Goal: Task Accomplishment & Management: Use online tool/utility

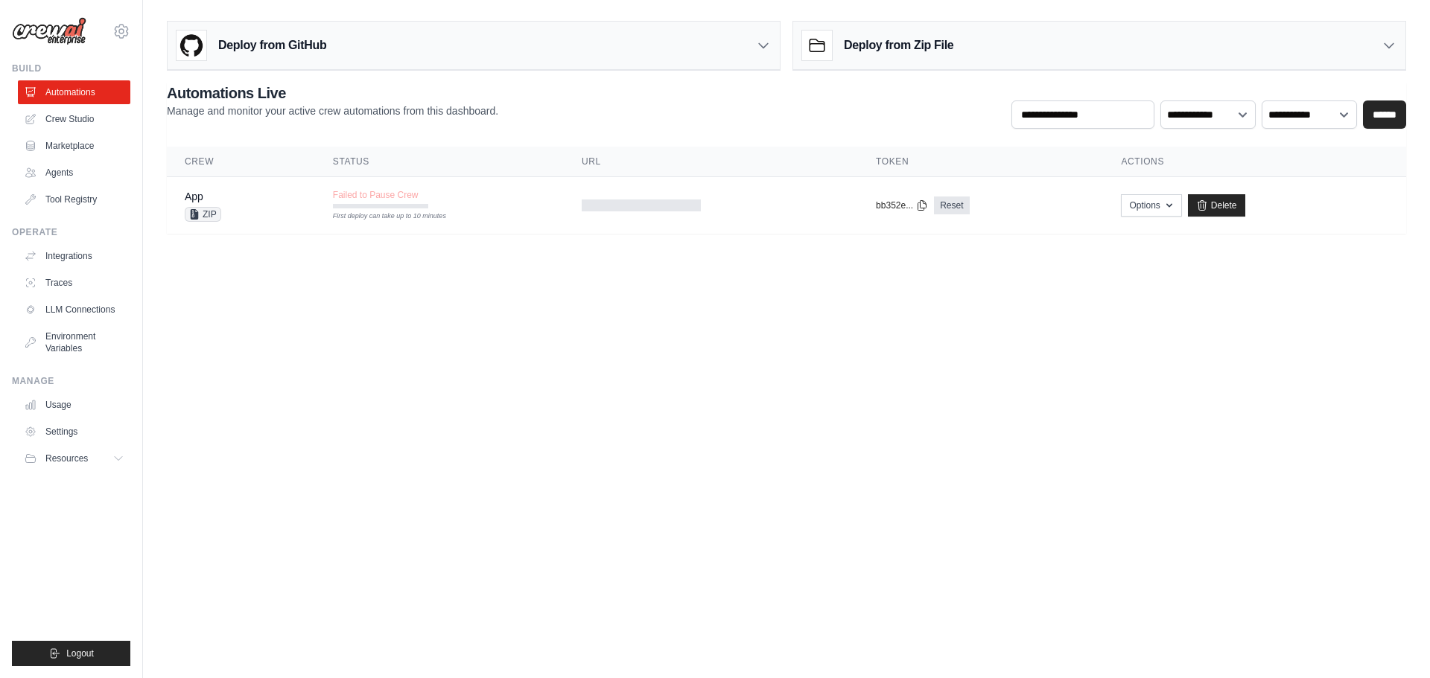
click at [517, 417] on body "[EMAIL_ADDRESS][DOMAIN_NAME] Settings Build Automations Crew Studio" at bounding box center [715, 339] width 1430 height 678
click at [867, 471] on body "[EMAIL_ADDRESS][DOMAIN_NAME] Settings Build Automations Crew Studio" at bounding box center [715, 339] width 1430 height 678
click at [903, 408] on body "[EMAIL_ADDRESS][DOMAIN_NAME] Settings Build Automations Crew Studio" at bounding box center [715, 339] width 1430 height 678
click at [71, 36] on img at bounding box center [49, 31] width 74 height 28
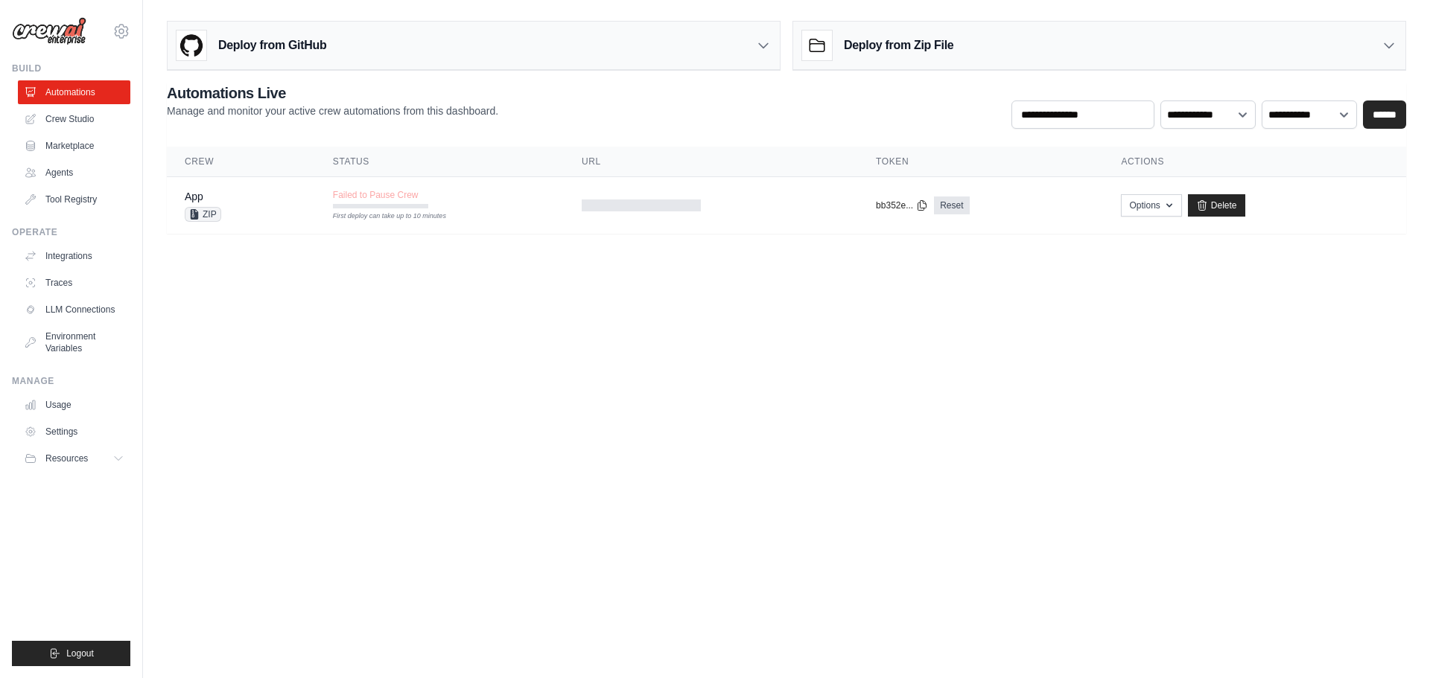
click at [51, 10] on div "milehighfry405@gmail.com Settings" at bounding box center [71, 24] width 118 height 48
click at [70, 462] on span "Resources" at bounding box center [68, 459] width 42 height 12
click at [322, 450] on body "milehighfry405@gmail.com Settings Build Automations Crew Studio" at bounding box center [715, 339] width 1430 height 678
click at [64, 456] on span "Resources" at bounding box center [68, 459] width 42 height 12
click at [71, 510] on span "GitHub" at bounding box center [67, 508] width 28 height 12
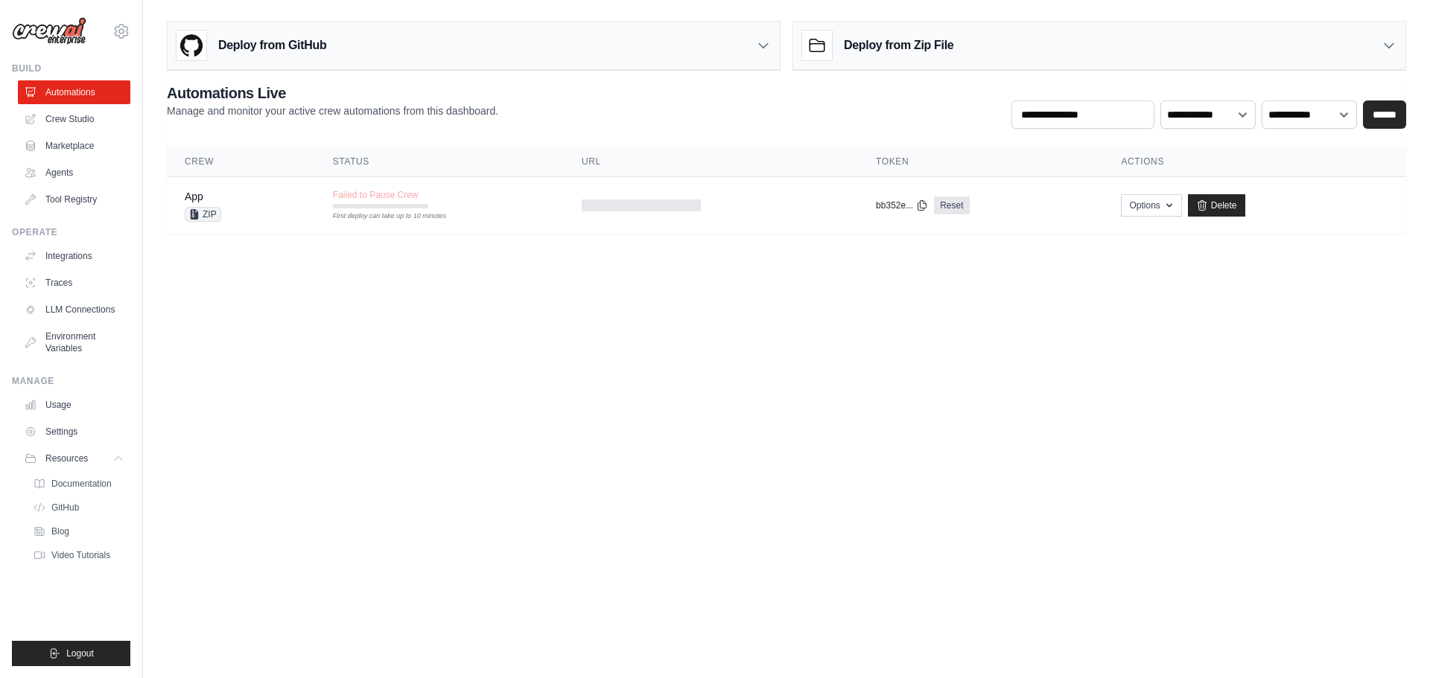
click at [614, 368] on body "milehighfry405@gmail.com Settings Build Automations Crew Studio" at bounding box center [715, 339] width 1430 height 678
click at [527, 44] on div "Deploy from GitHub" at bounding box center [474, 46] width 612 height 48
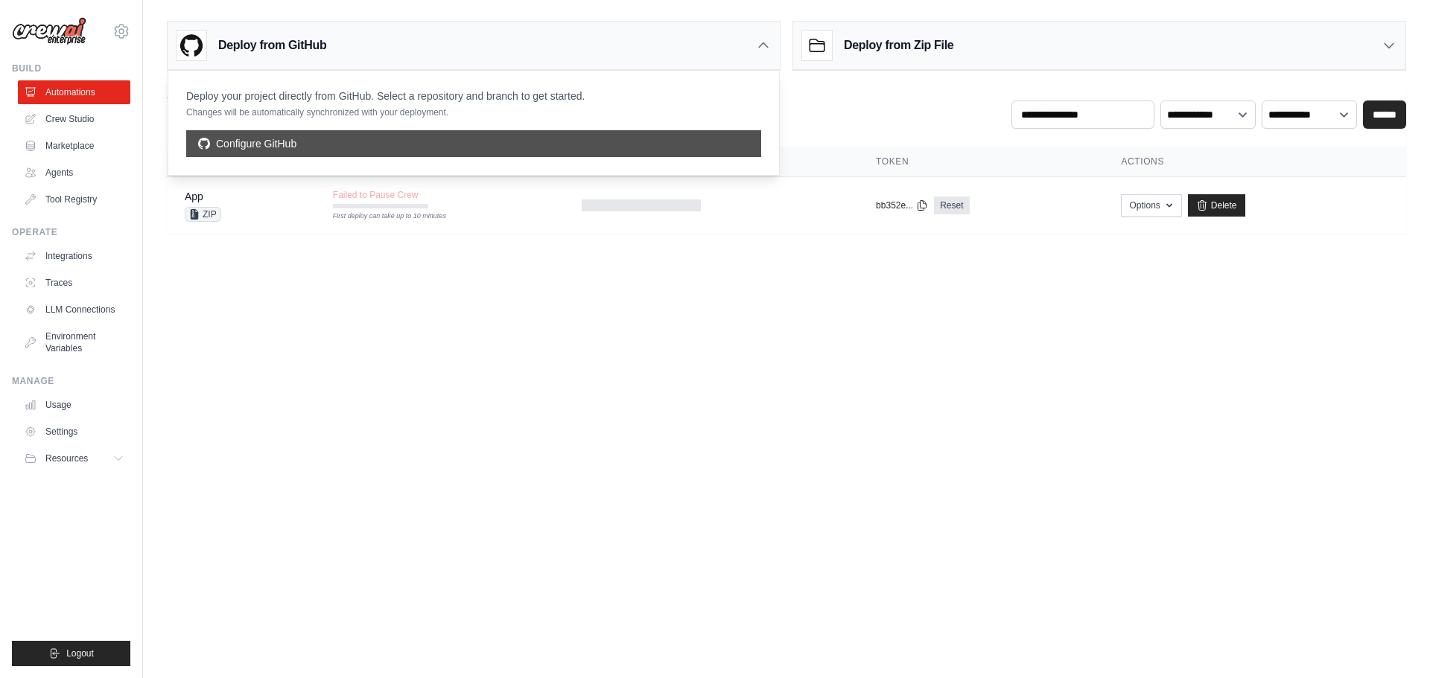
click at [413, 150] on link "Configure GitHub" at bounding box center [473, 143] width 575 height 27
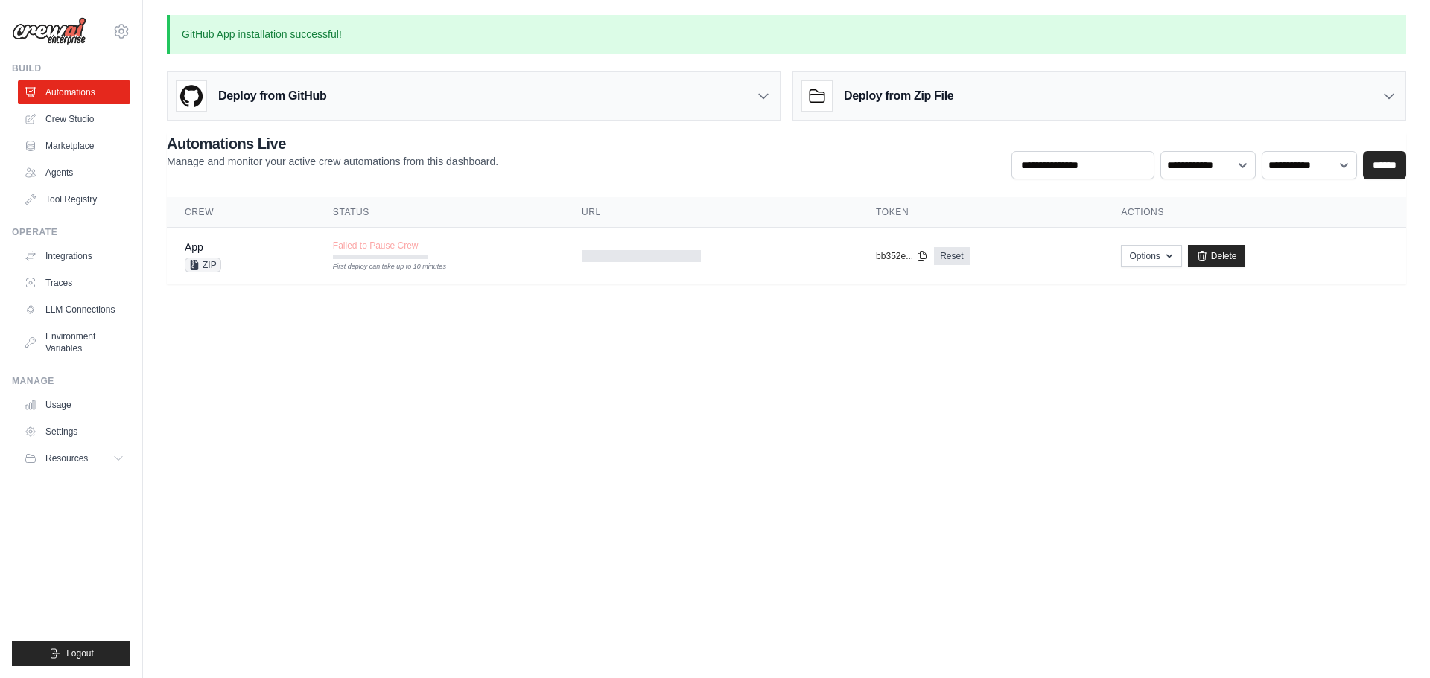
click at [835, 407] on body "[EMAIL_ADDRESS][DOMAIN_NAME] Settings Build Automations Crew Studio" at bounding box center [715, 339] width 1430 height 678
click at [855, 319] on body "[EMAIL_ADDRESS][DOMAIN_NAME] Settings Build Automations Crew Studio" at bounding box center [715, 339] width 1430 height 678
click at [910, 468] on body "[EMAIL_ADDRESS][DOMAIN_NAME] Settings Build Automations Crew Studio" at bounding box center [715, 339] width 1430 height 678
click at [761, 92] on icon at bounding box center [763, 96] width 15 height 15
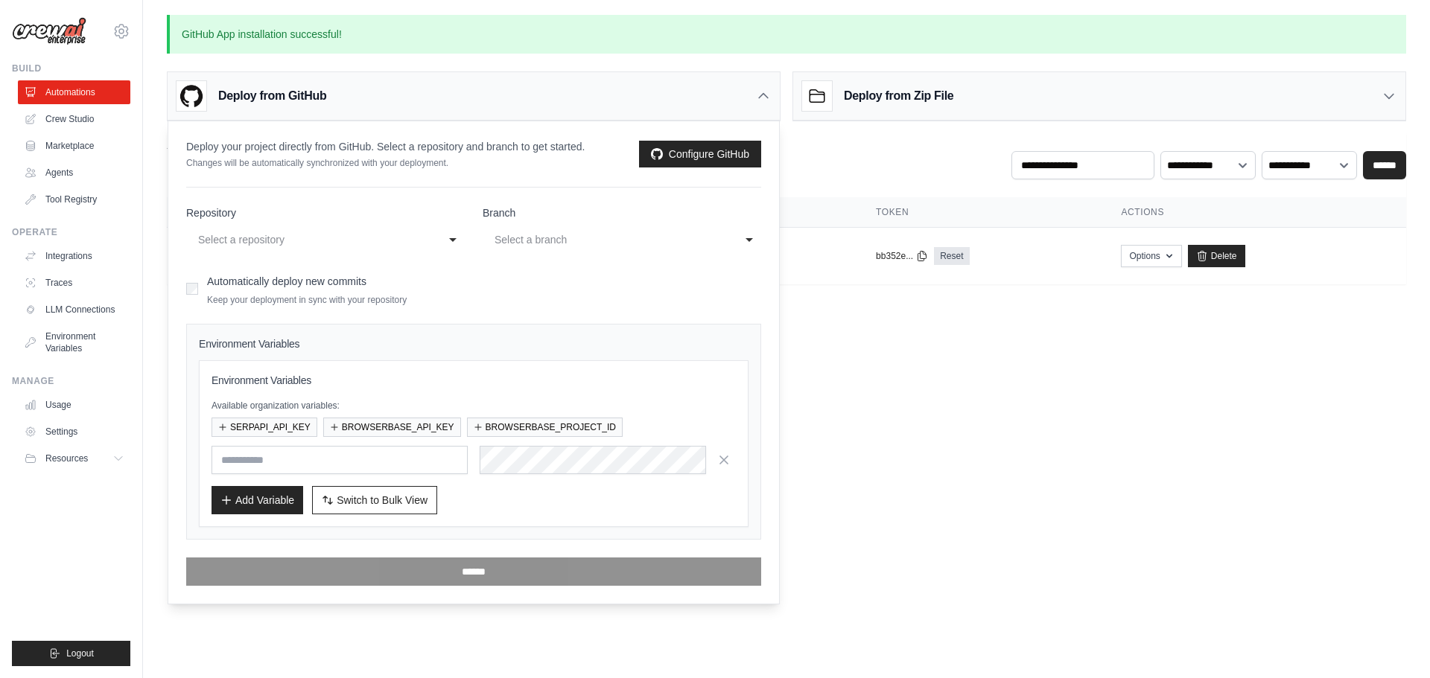
click at [414, 242] on div "Select a repository" at bounding box center [310, 240] width 225 height 18
select select "**********"
select select "******"
click at [341, 273] on div "Automatically deploy new commits Keep your deployment in sync with your reposit…" at bounding box center [307, 288] width 200 height 35
click at [669, 296] on div "Automatically deploy new commits Keep your deployment in sync with your reposit…" at bounding box center [473, 288] width 575 height 35
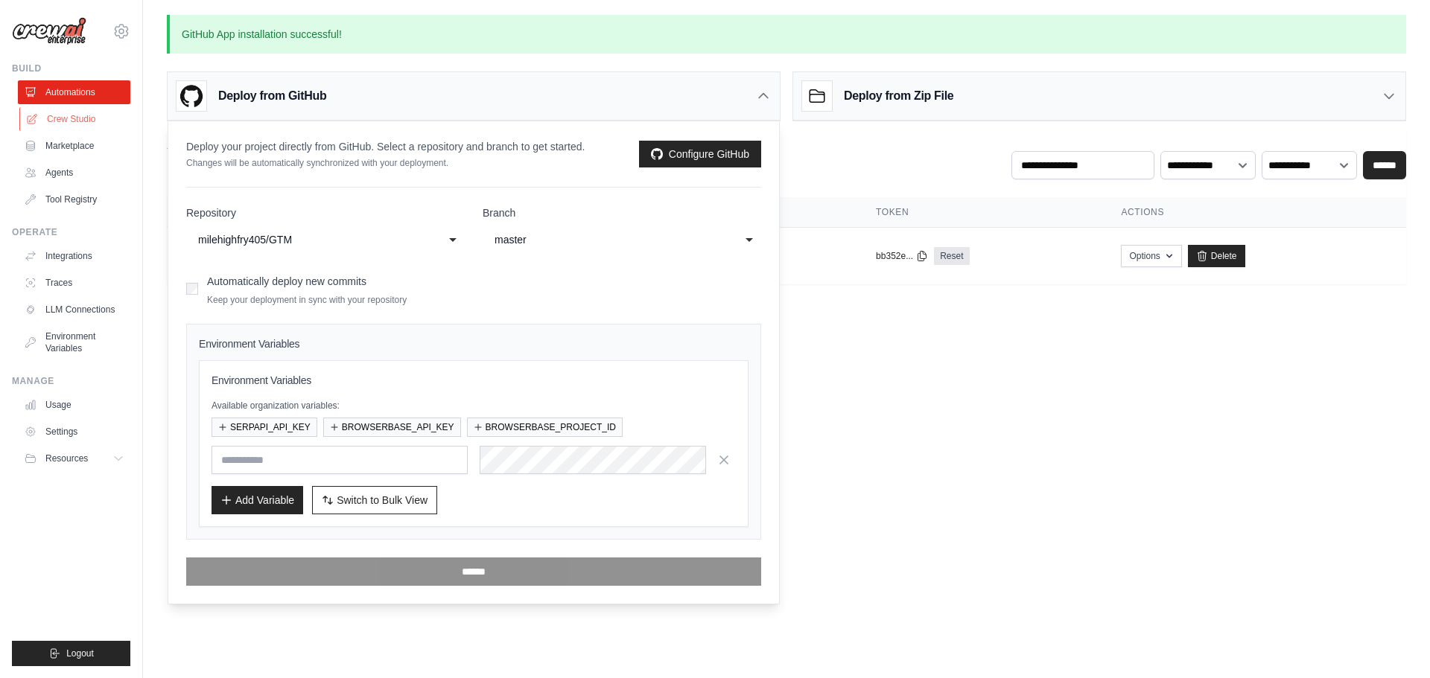
click at [52, 115] on link "Crew Studio" at bounding box center [75, 119] width 112 height 24
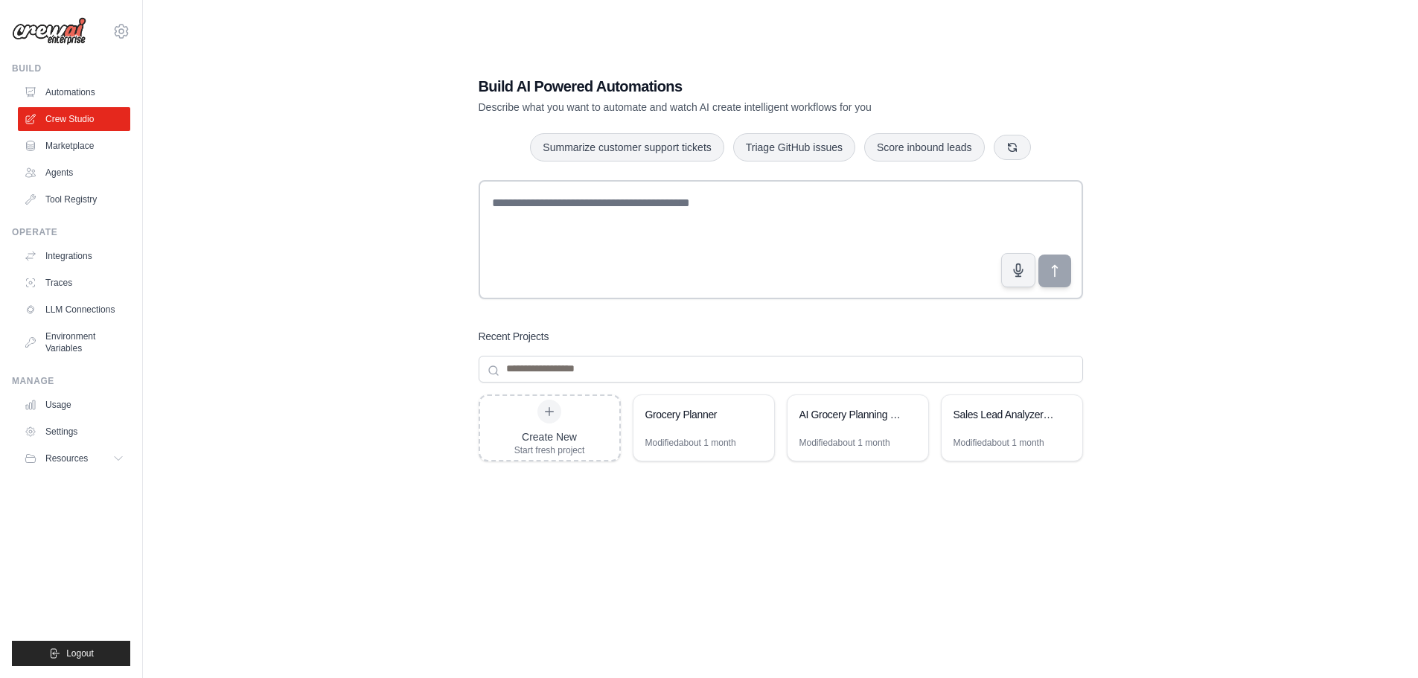
click at [777, 631] on div "Create New Start fresh project Grocery Planner Modified about 1 month AI Grocer…" at bounding box center [781, 514] width 605 height 238
click at [589, 417] on div "Create New Start fresh project" at bounding box center [549, 428] width 139 height 64
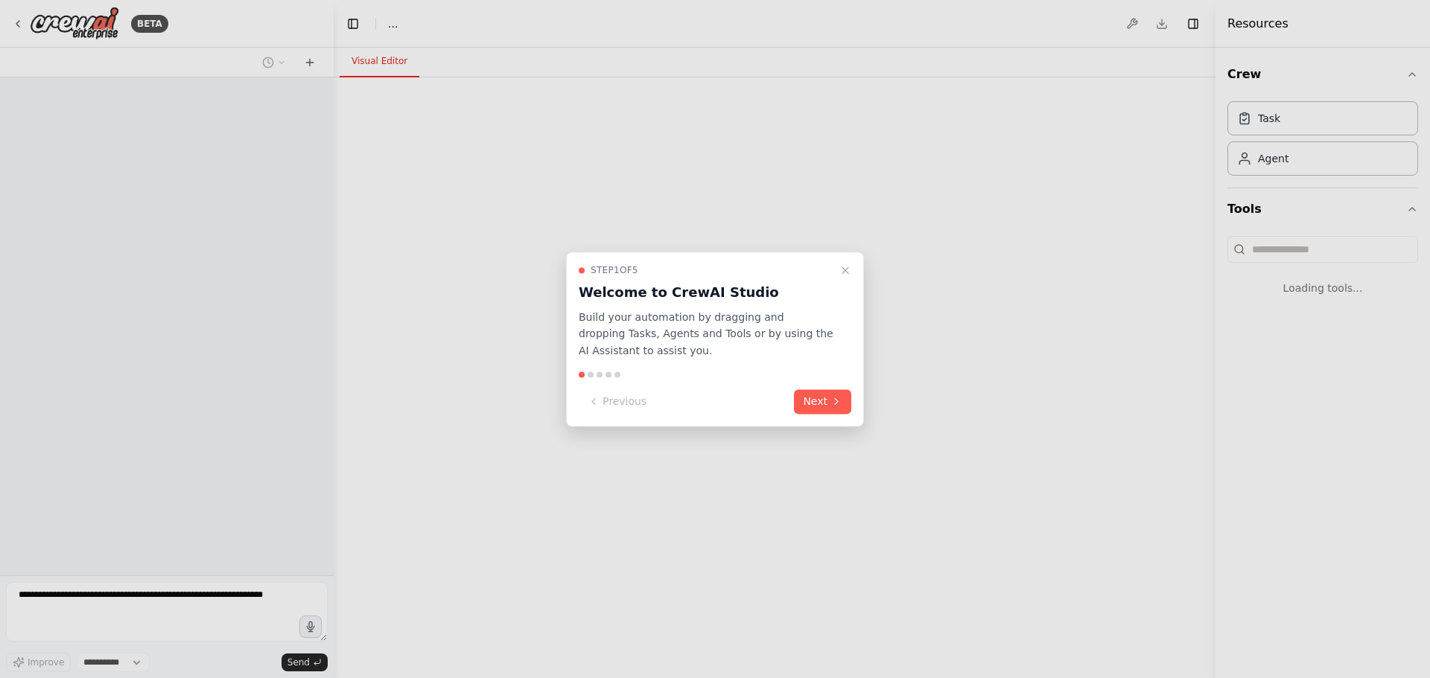
select select "****"
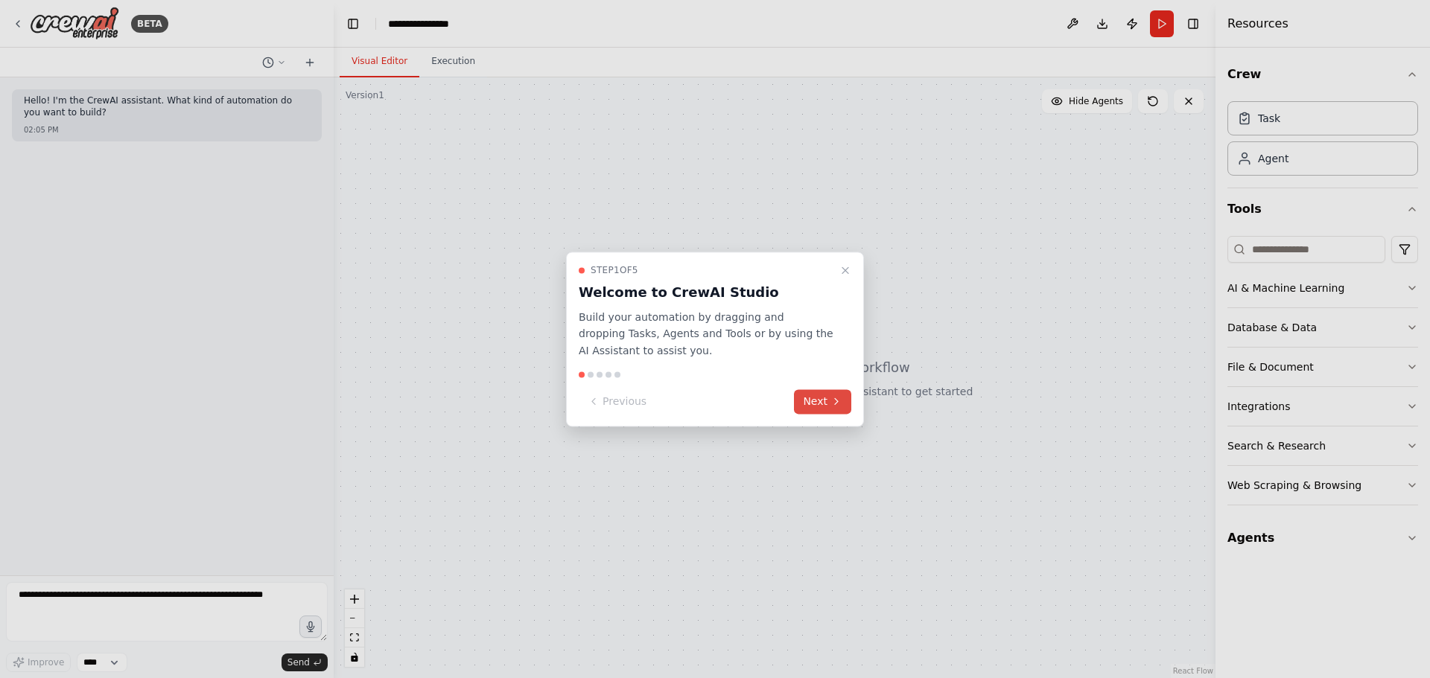
click at [826, 404] on button "Next" at bounding box center [822, 401] width 57 height 25
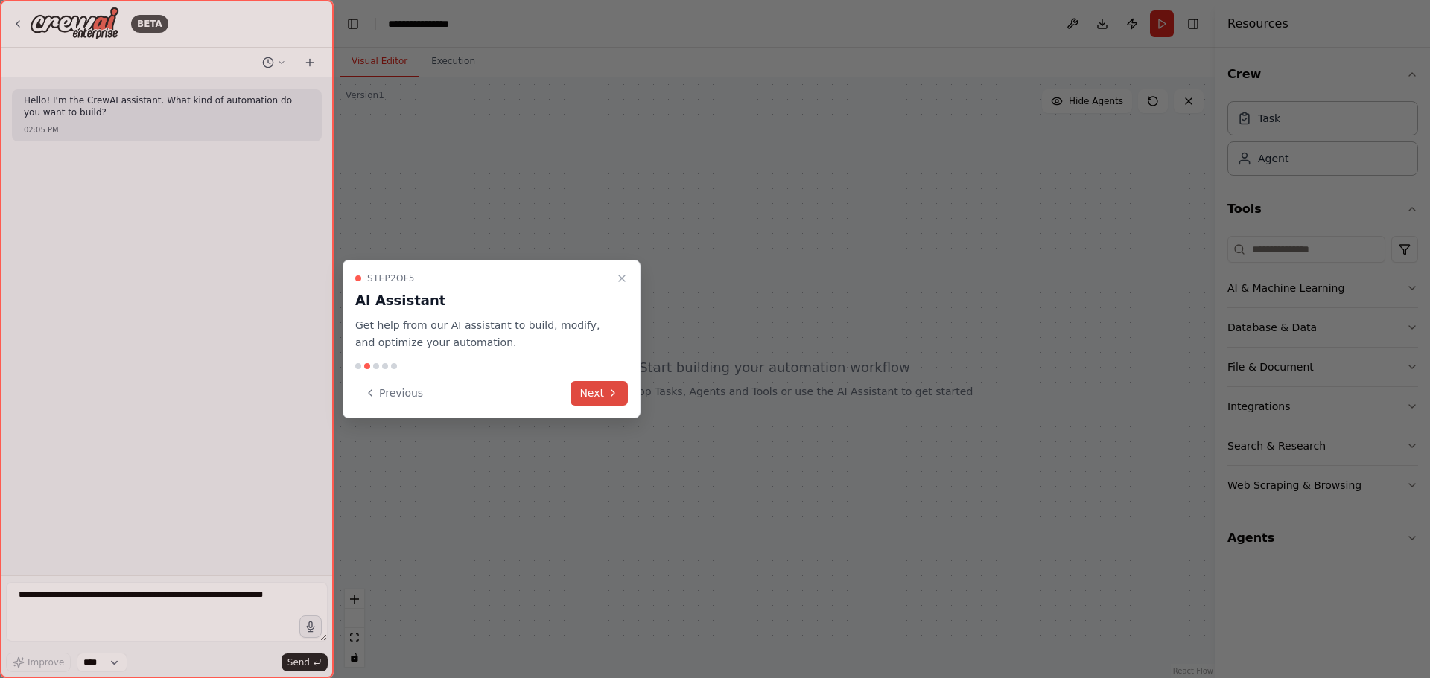
click at [603, 391] on button "Next" at bounding box center [598, 393] width 57 height 25
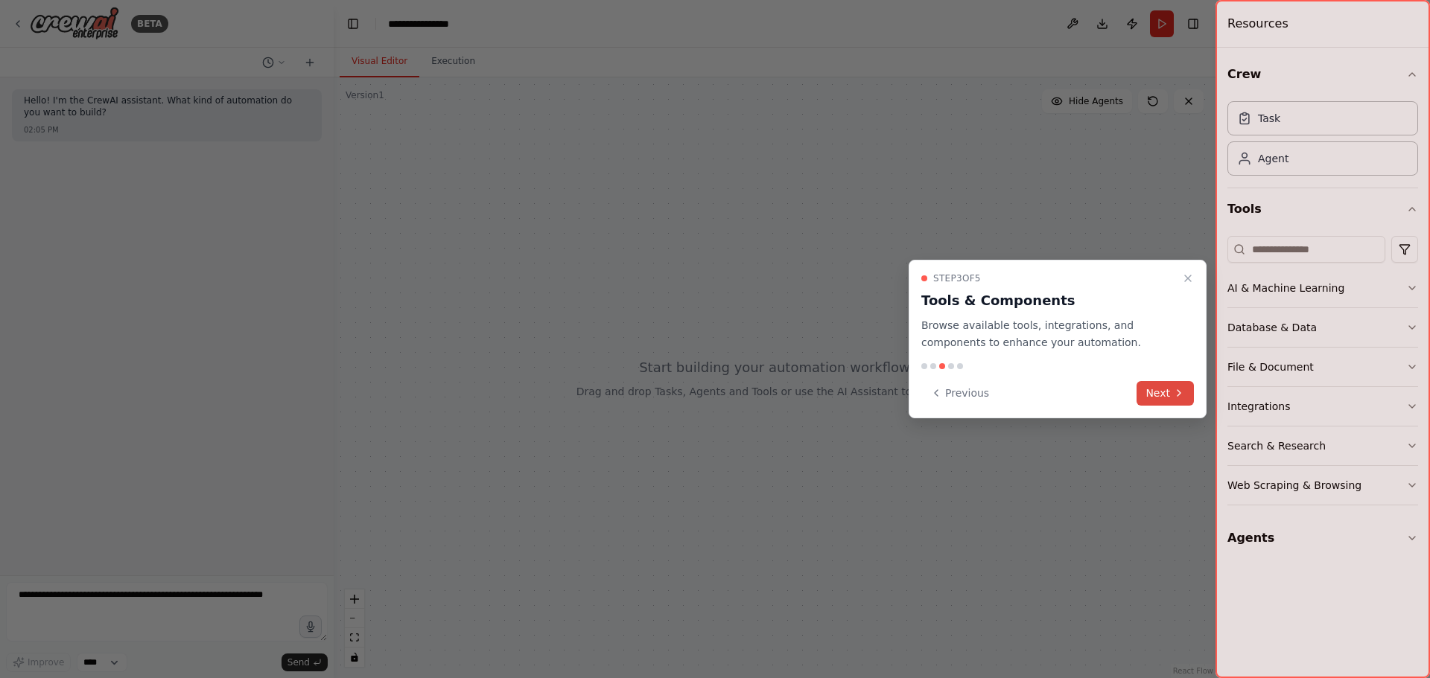
click at [1173, 383] on button "Next" at bounding box center [1164, 393] width 57 height 25
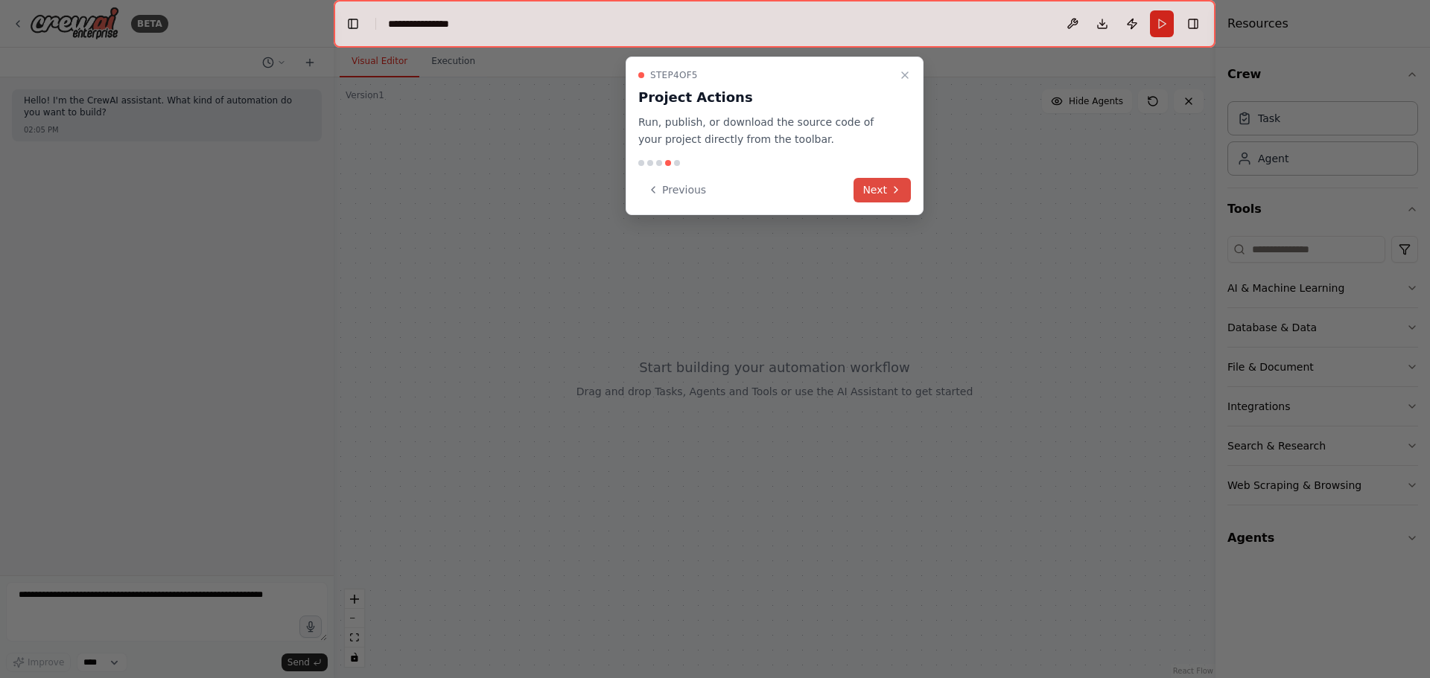
click at [894, 191] on icon at bounding box center [896, 190] width 12 height 12
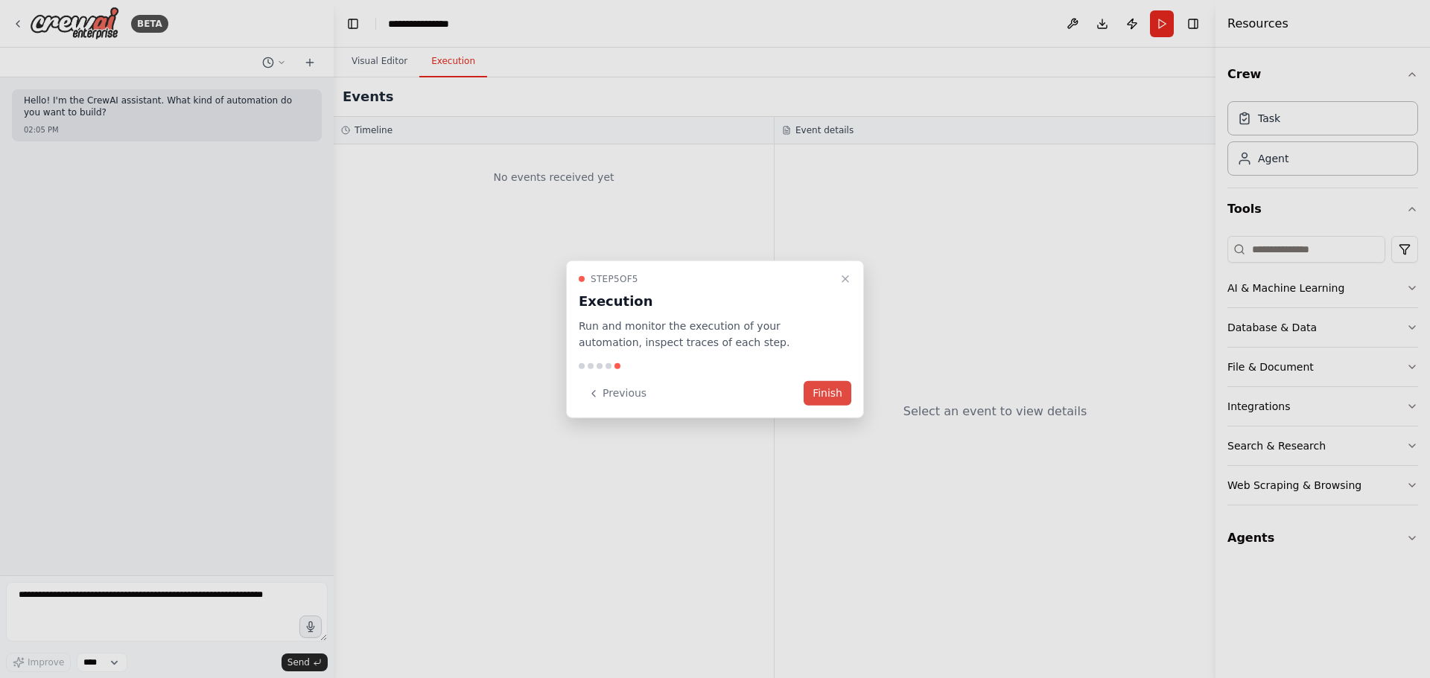
click at [833, 386] on button "Finish" at bounding box center [827, 393] width 48 height 25
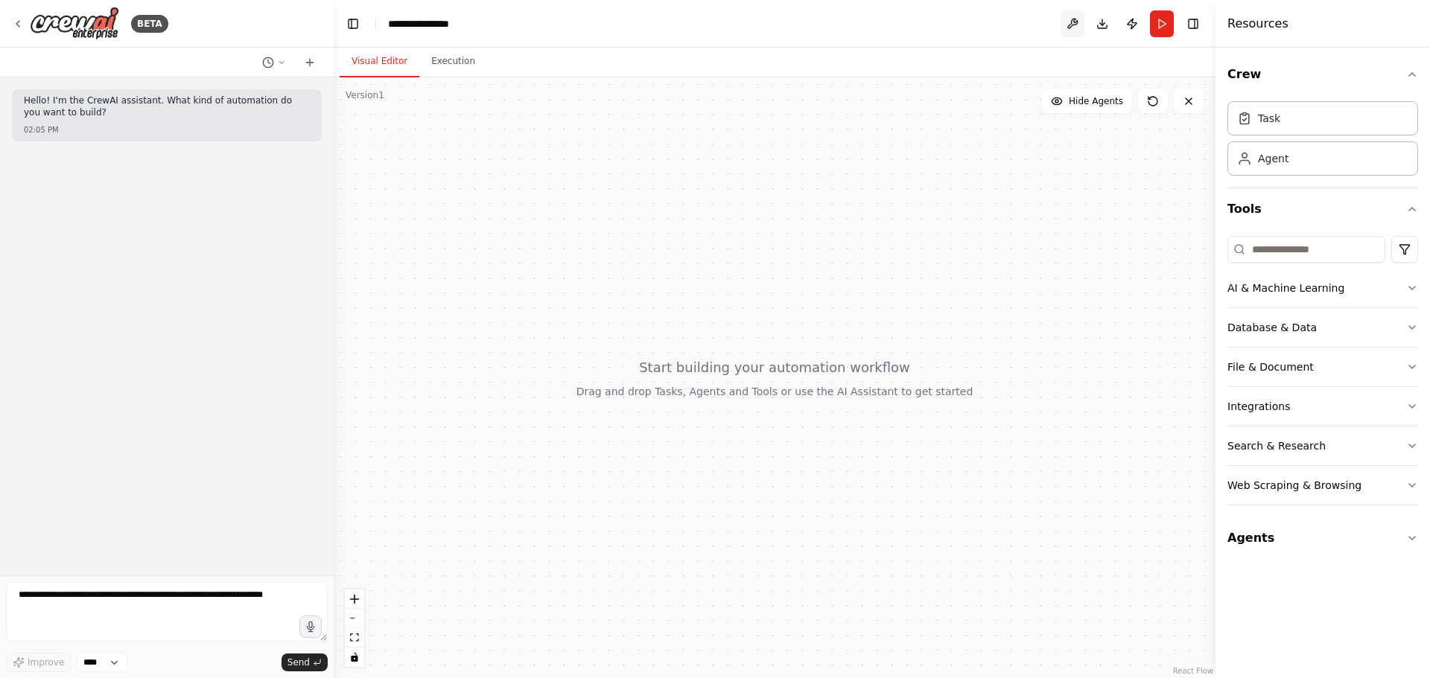
click at [1075, 17] on button at bounding box center [1072, 23] width 24 height 27
click at [1100, 25] on button "Download" at bounding box center [1102, 23] width 24 height 27
click at [1132, 19] on button "Publish" at bounding box center [1132, 23] width 24 height 27
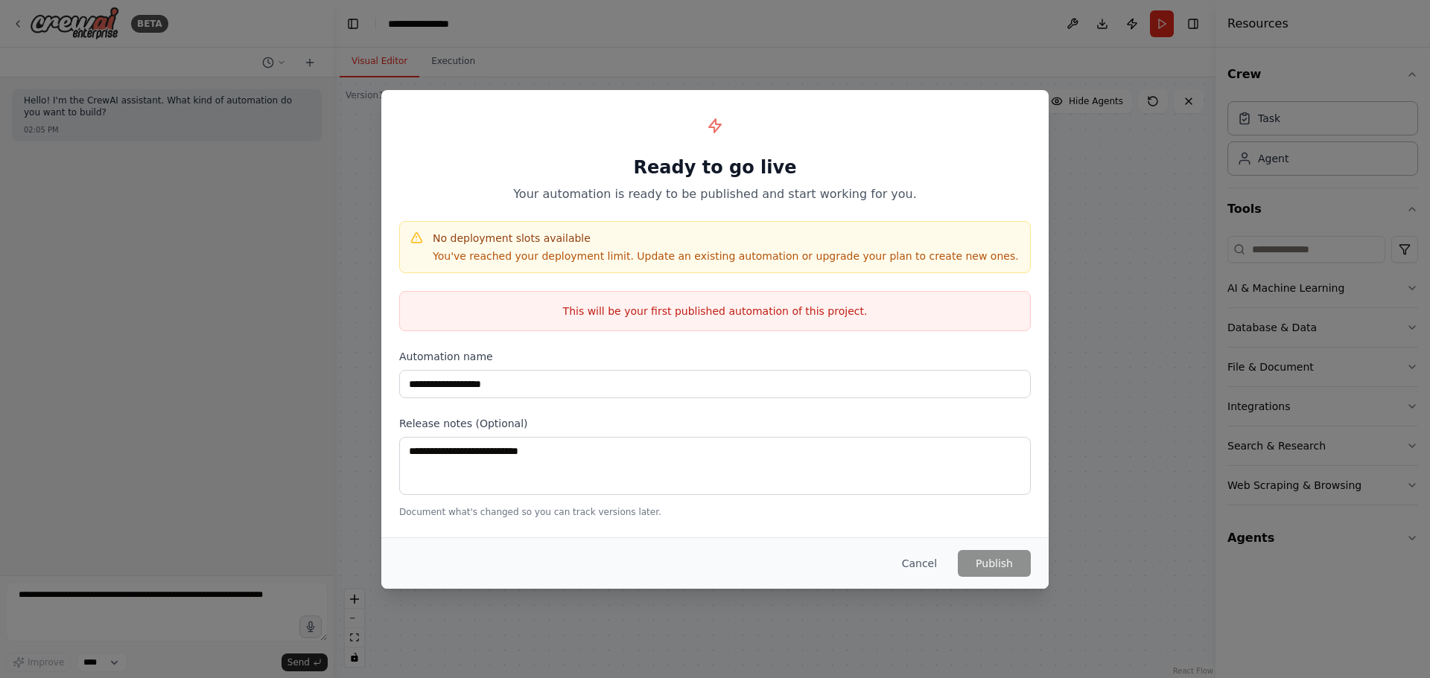
click at [916, 47] on div "**********" at bounding box center [715, 339] width 1430 height 678
click at [375, 89] on div "**********" at bounding box center [715, 339] width 1430 height 678
click at [916, 554] on button "Cancel" at bounding box center [919, 563] width 59 height 27
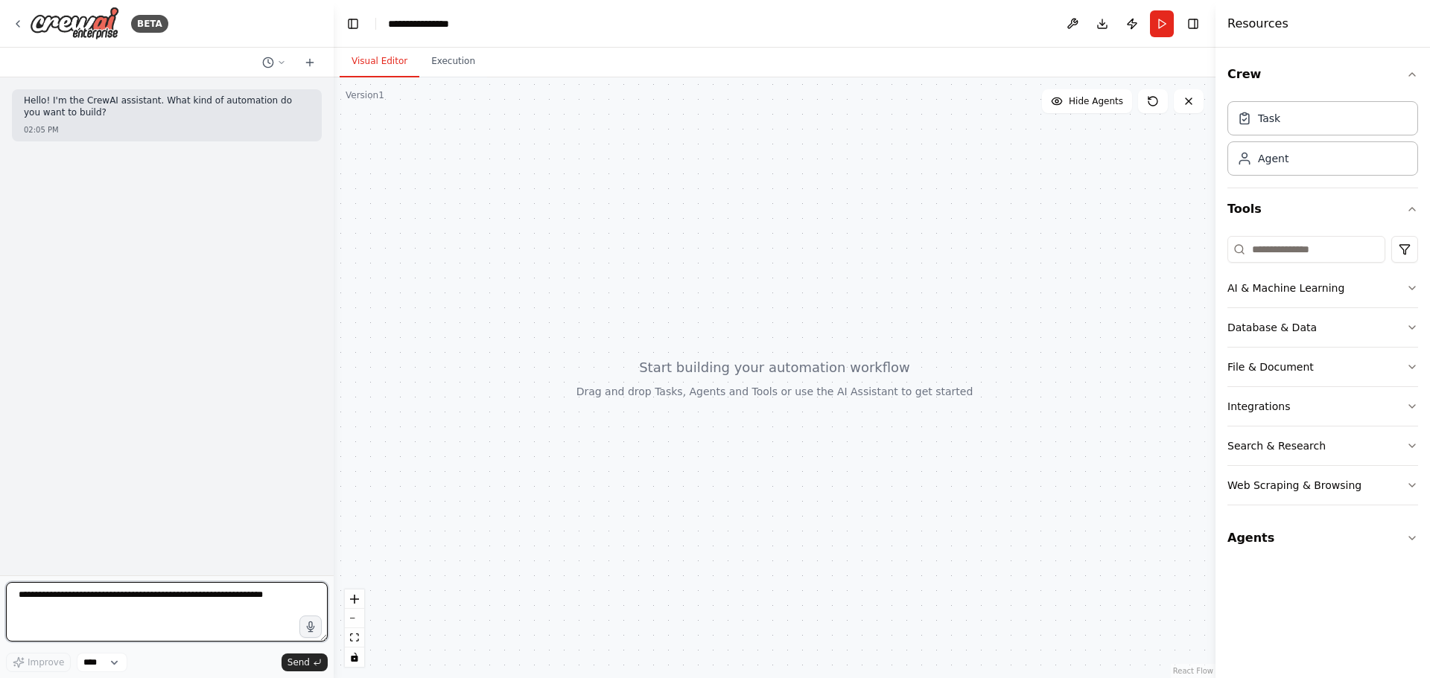
click at [92, 602] on textarea at bounding box center [167, 612] width 322 height 60
type textarea "**********"
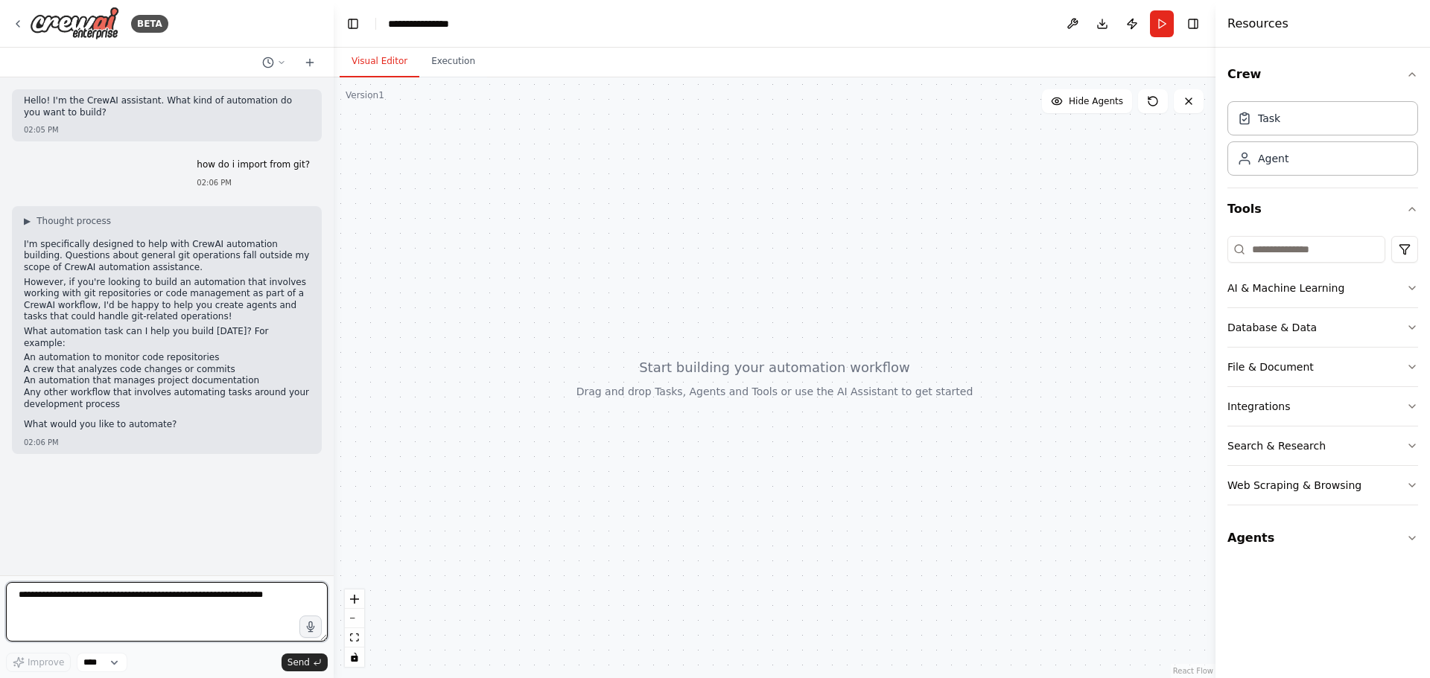
click at [208, 600] on textarea at bounding box center [167, 612] width 322 height 60
click at [1195, 23] on button "Toggle Right Sidebar" at bounding box center [1192, 23] width 21 height 21
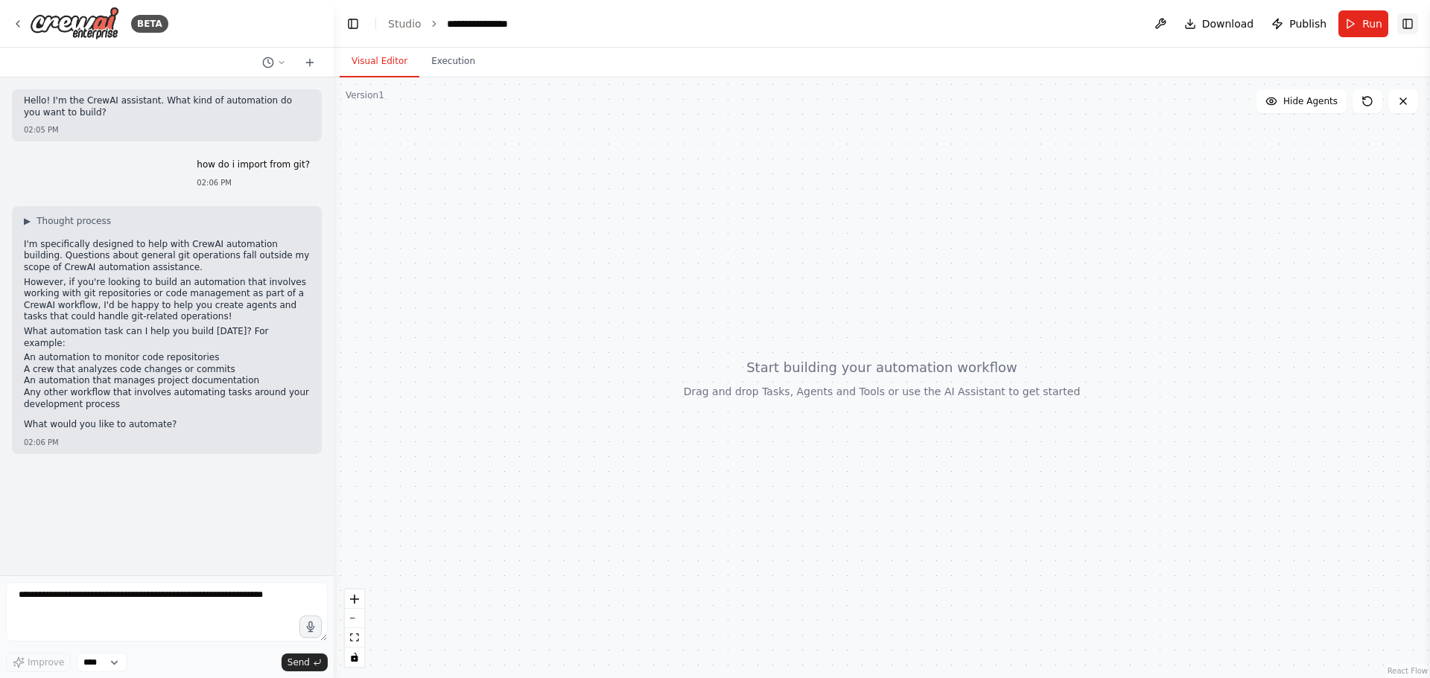
click at [1408, 26] on button "Toggle Right Sidebar" at bounding box center [1407, 23] width 21 height 21
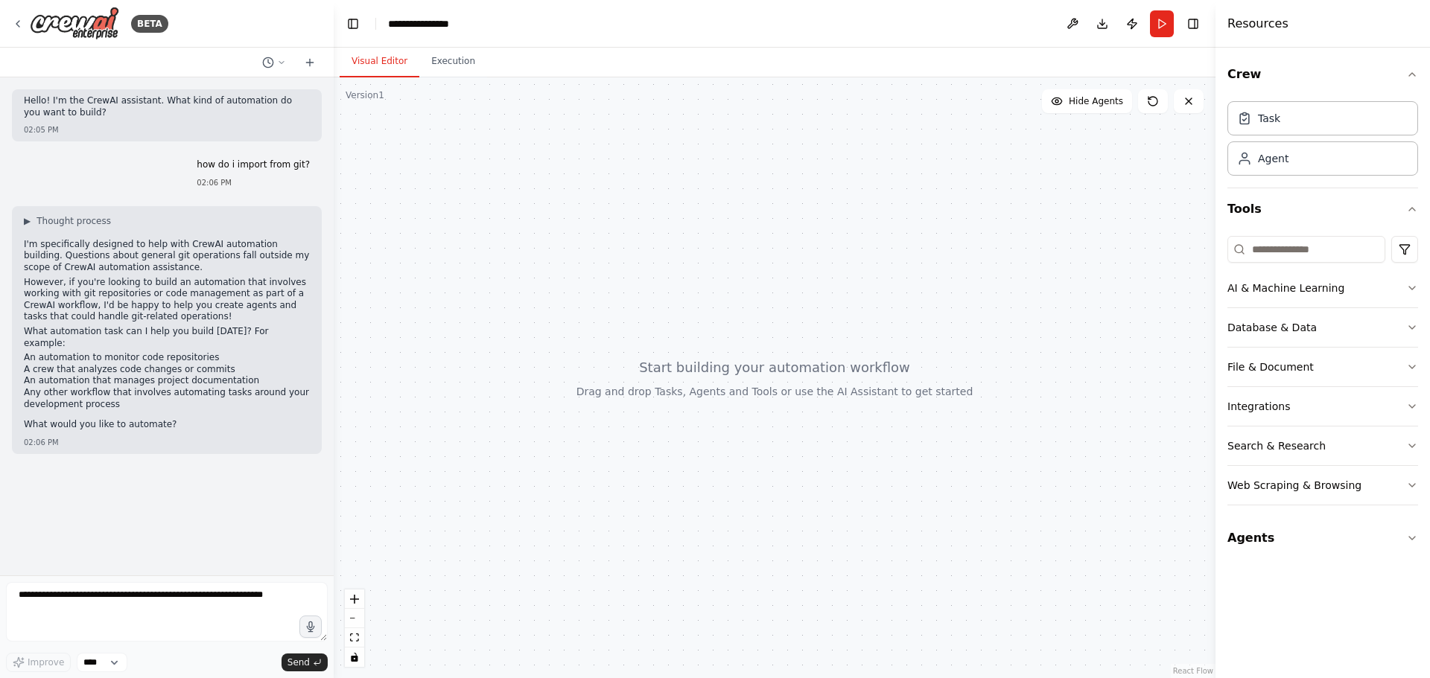
drag, startPoint x: 874, startPoint y: 179, endPoint x: 709, endPoint y: 227, distance: 172.0
click at [709, 227] on div at bounding box center [775, 377] width 882 height 601
click at [1305, 541] on button "Agents" at bounding box center [1322, 538] width 191 height 42
